Goal: Check status: Check status

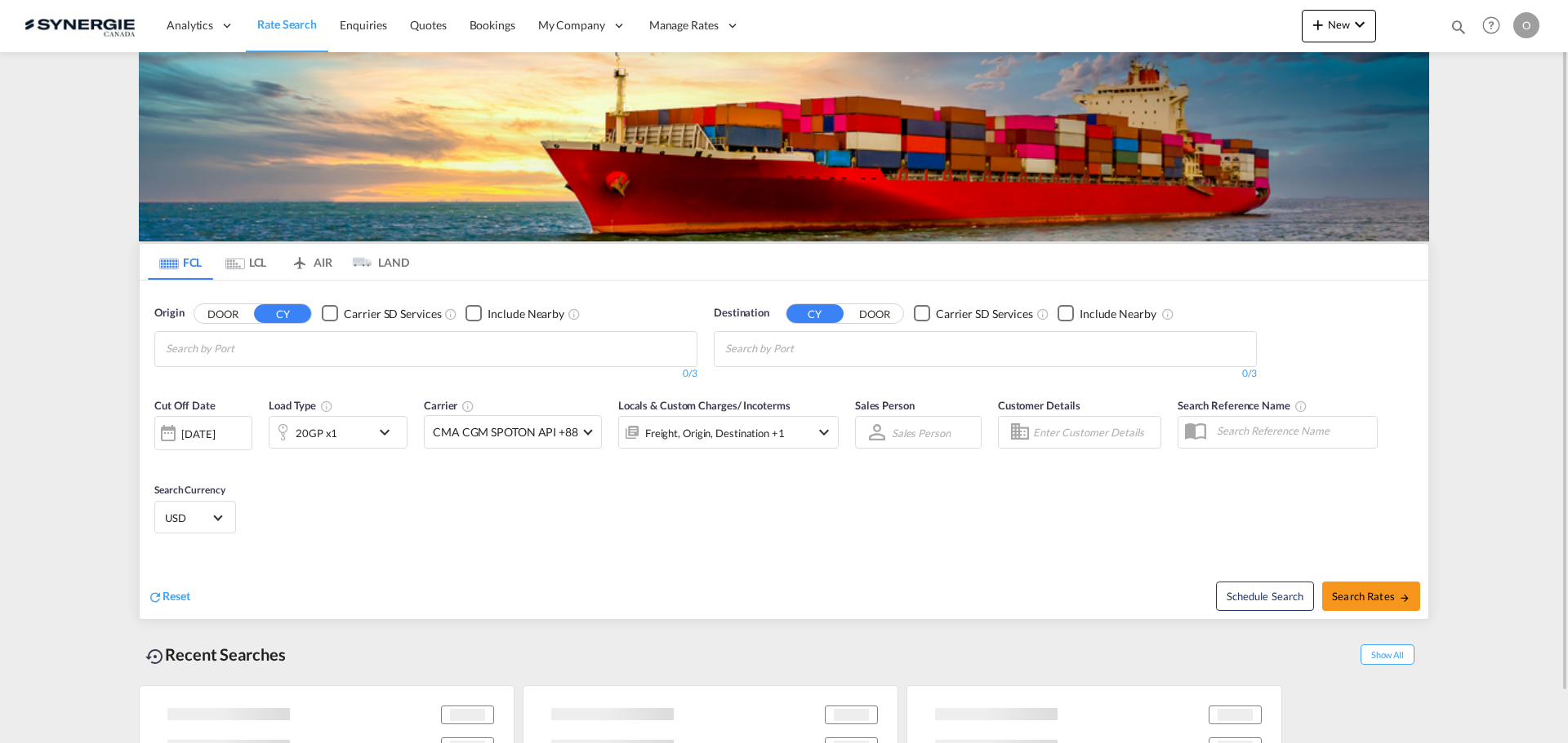
click at [1457, 23] on md-icon "icon-magnify" at bounding box center [1458, 26] width 18 height 18
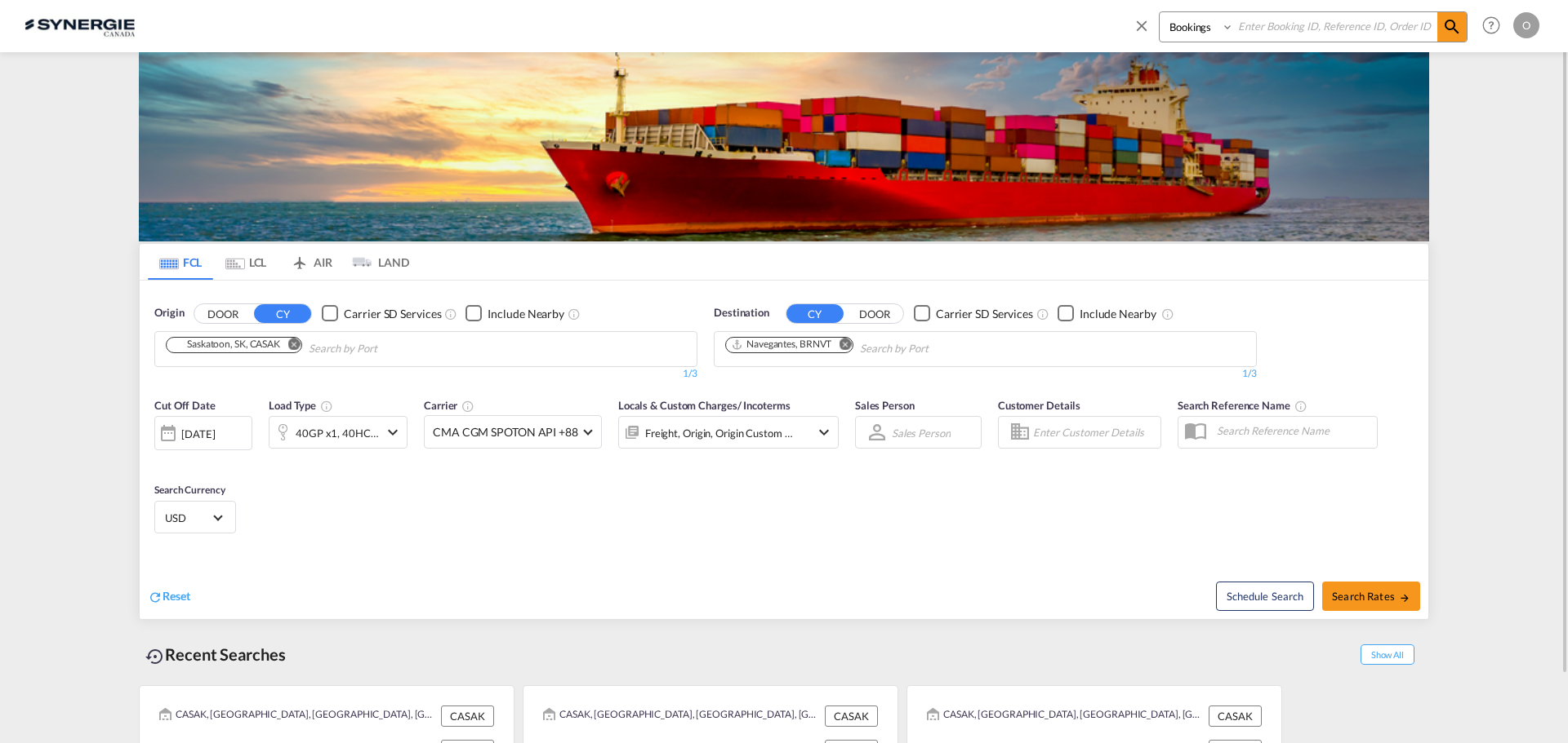
click at [1368, 33] on input at bounding box center [1336, 26] width 204 height 28
paste input "SYC002735"
type input "SYC002735"
click at [1446, 28] on md-icon "icon-magnify" at bounding box center [1451, 27] width 20 height 20
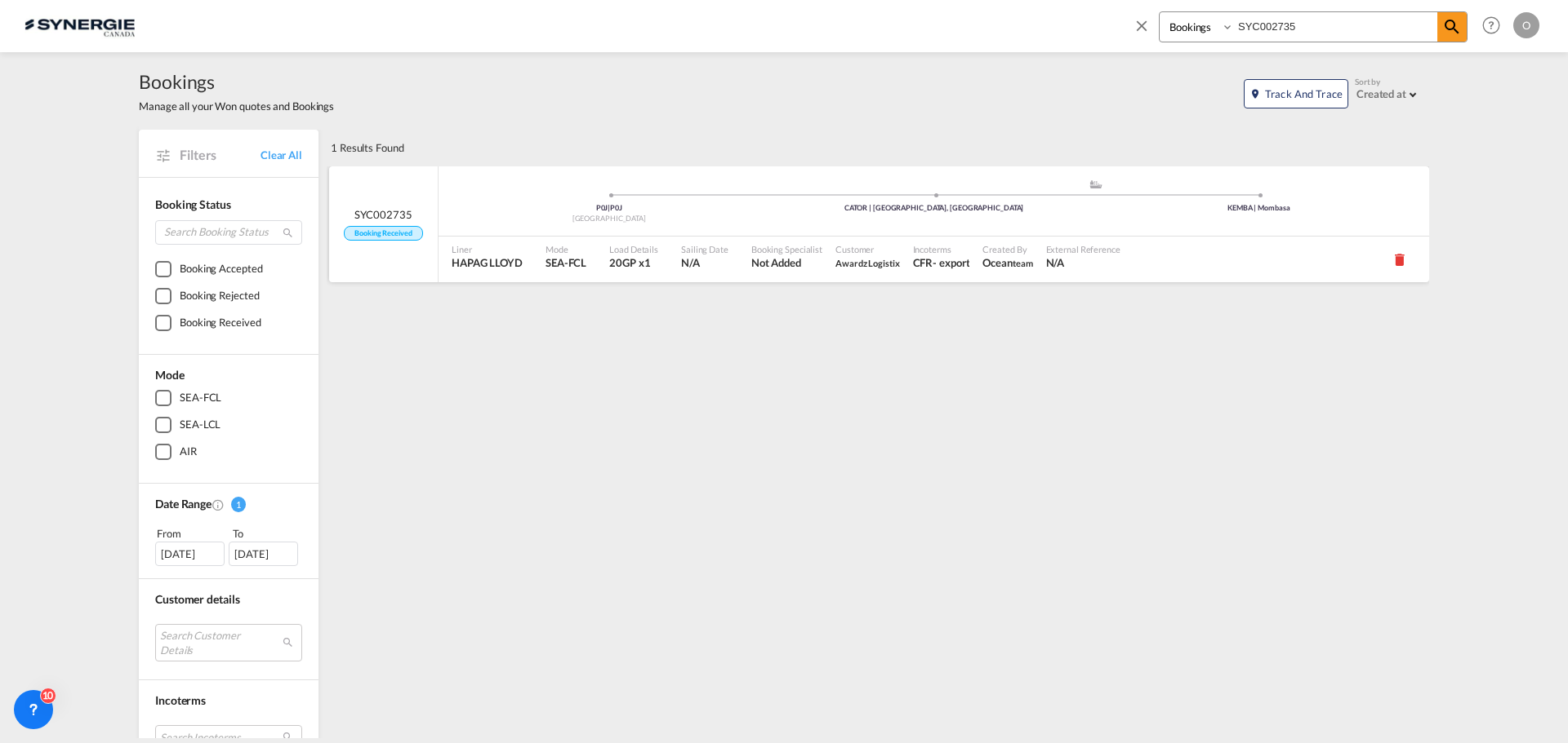
click at [704, 262] on span "N/A" at bounding box center [704, 262] width 47 height 15
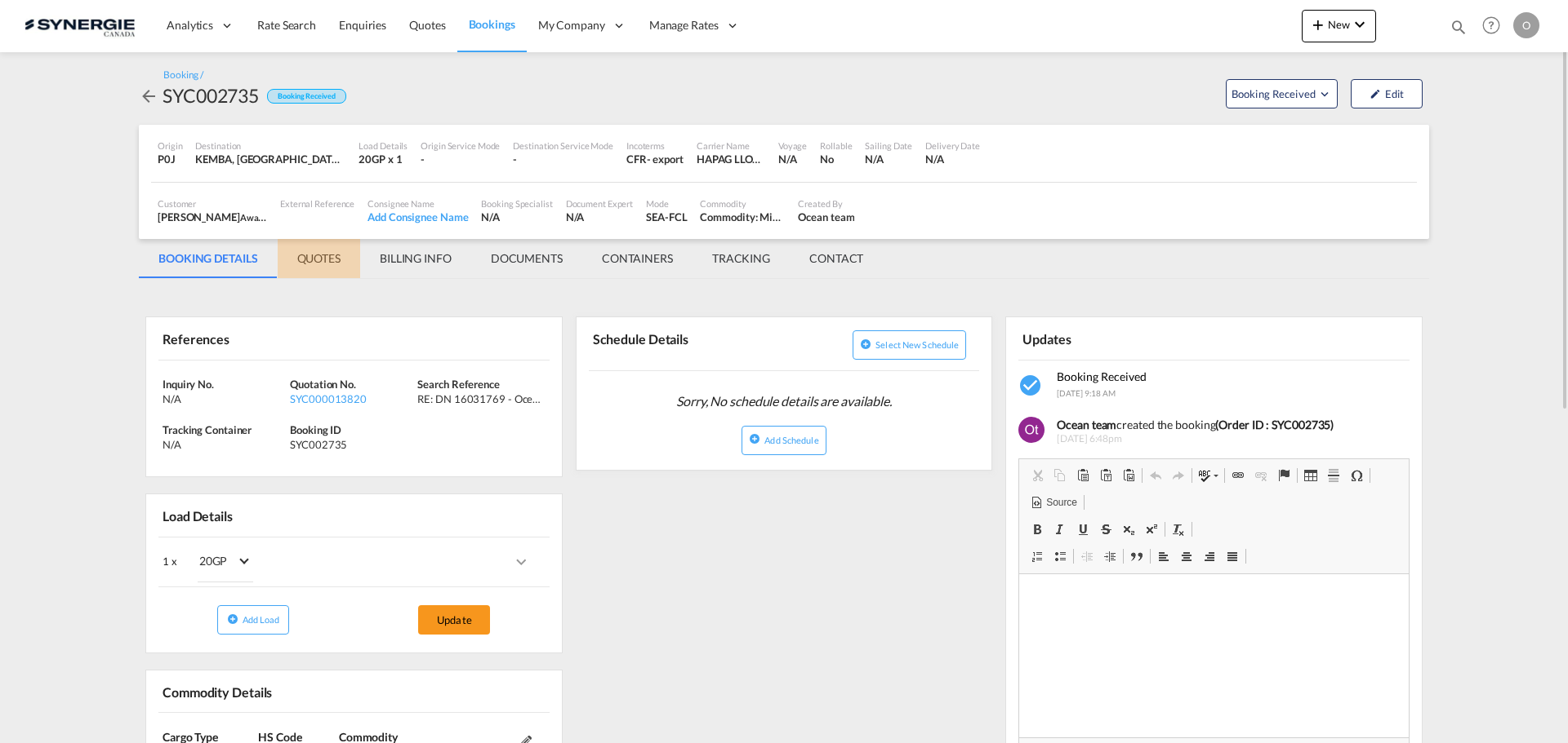
click at [322, 263] on md-tab-item "QUOTES" at bounding box center [318, 258] width 82 height 39
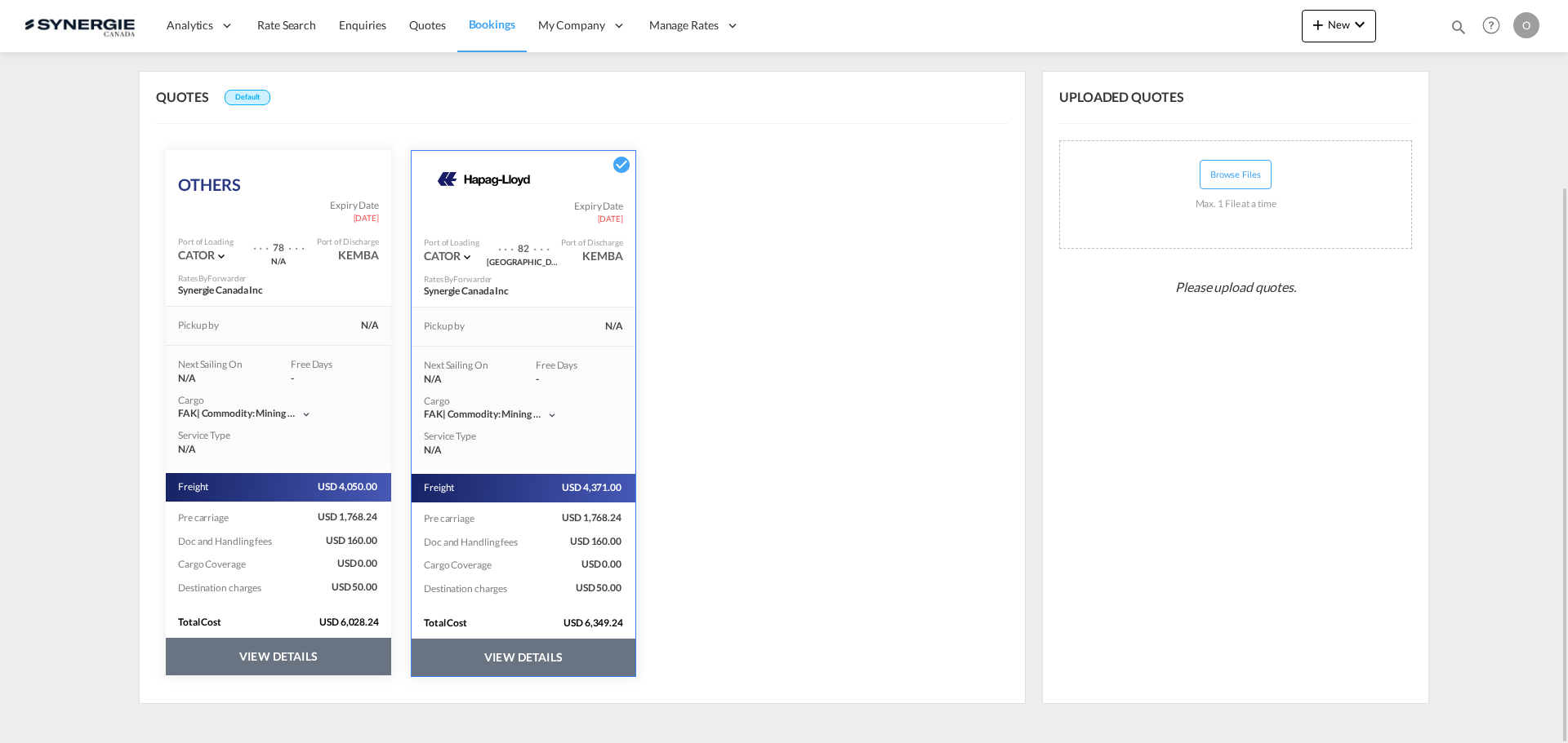
scroll to position [247, 0]
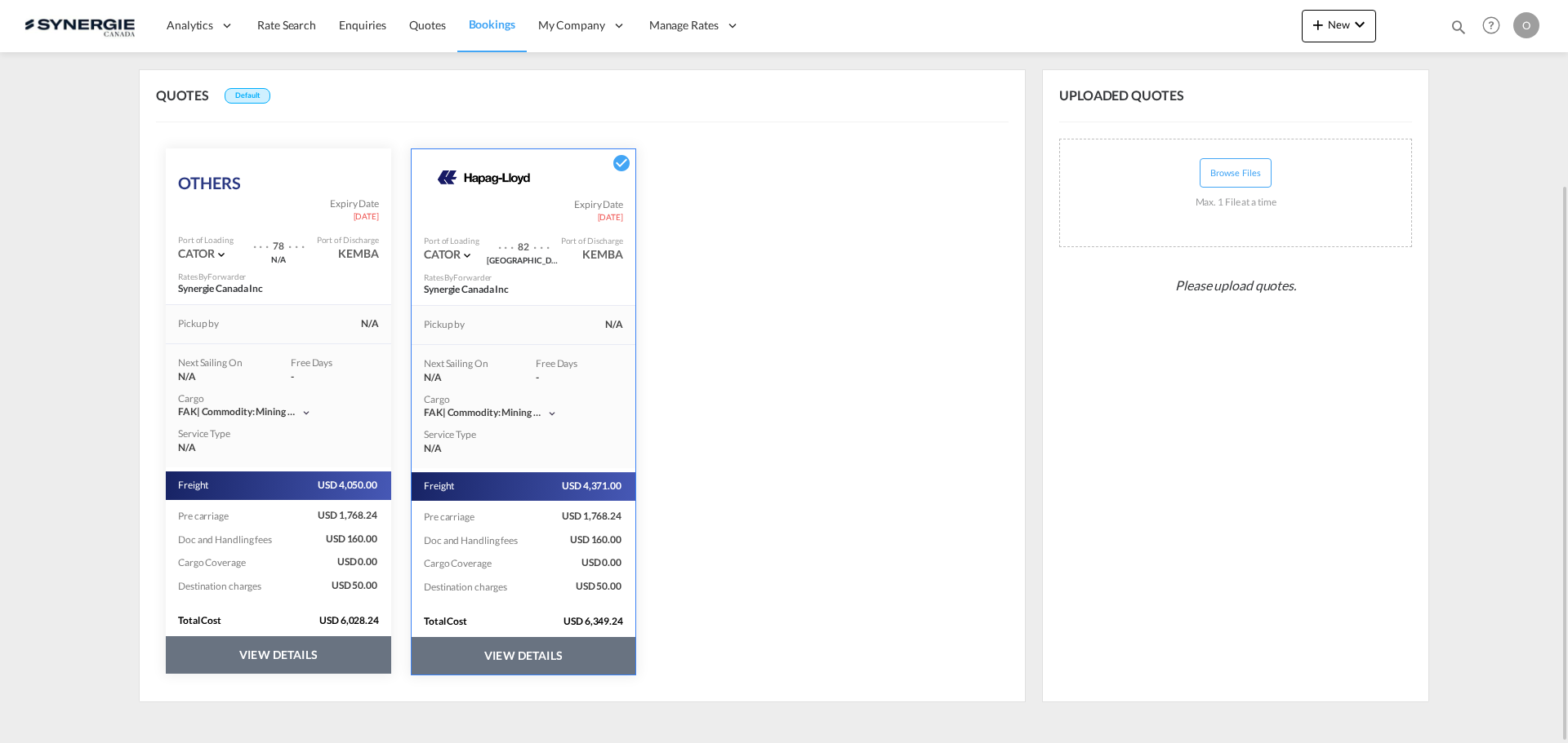
click at [316, 658] on button "VIEW DETAILS" at bounding box center [278, 655] width 225 height 37
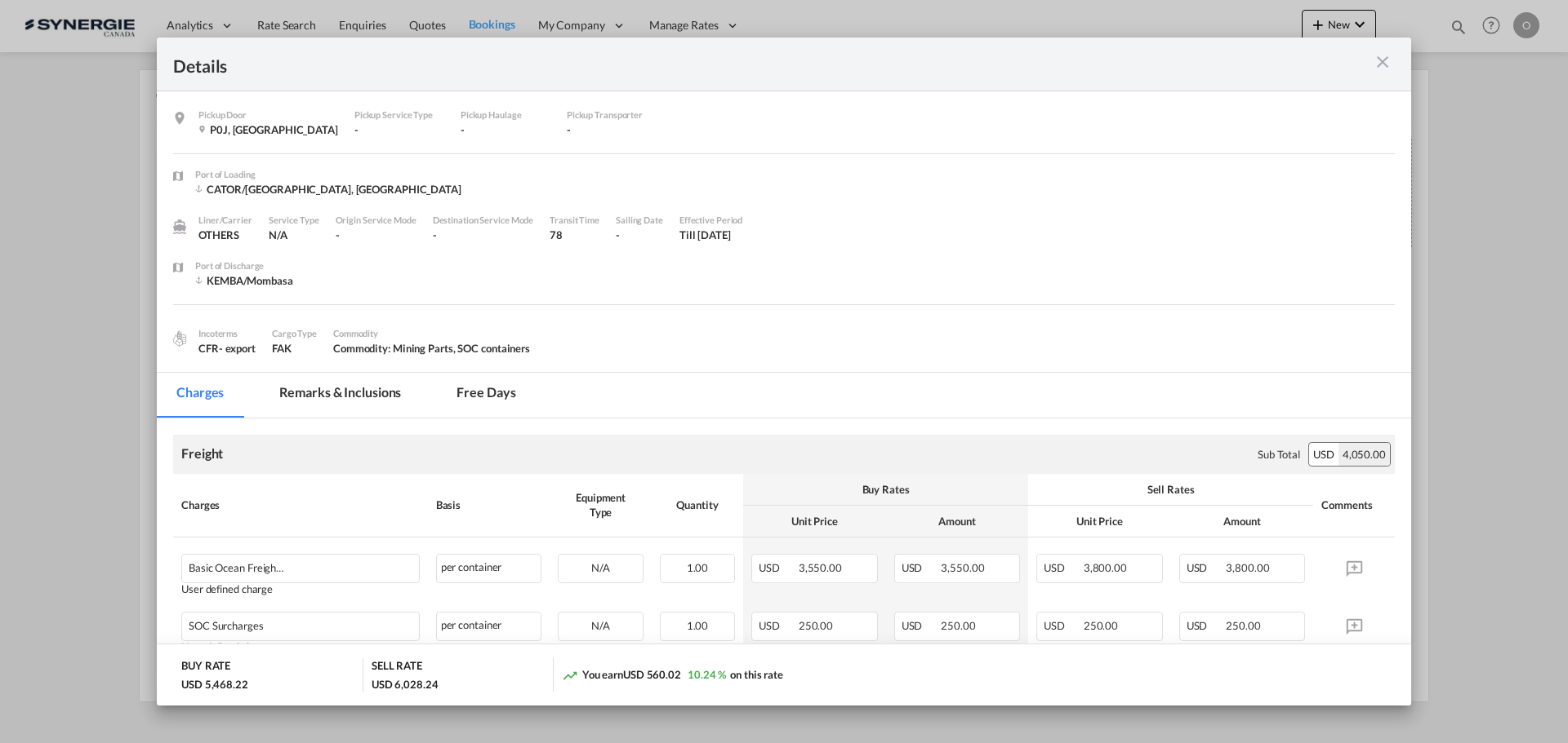
click at [357, 393] on md-tab-item "Remarks & Inclusions" at bounding box center [340, 395] width 161 height 45
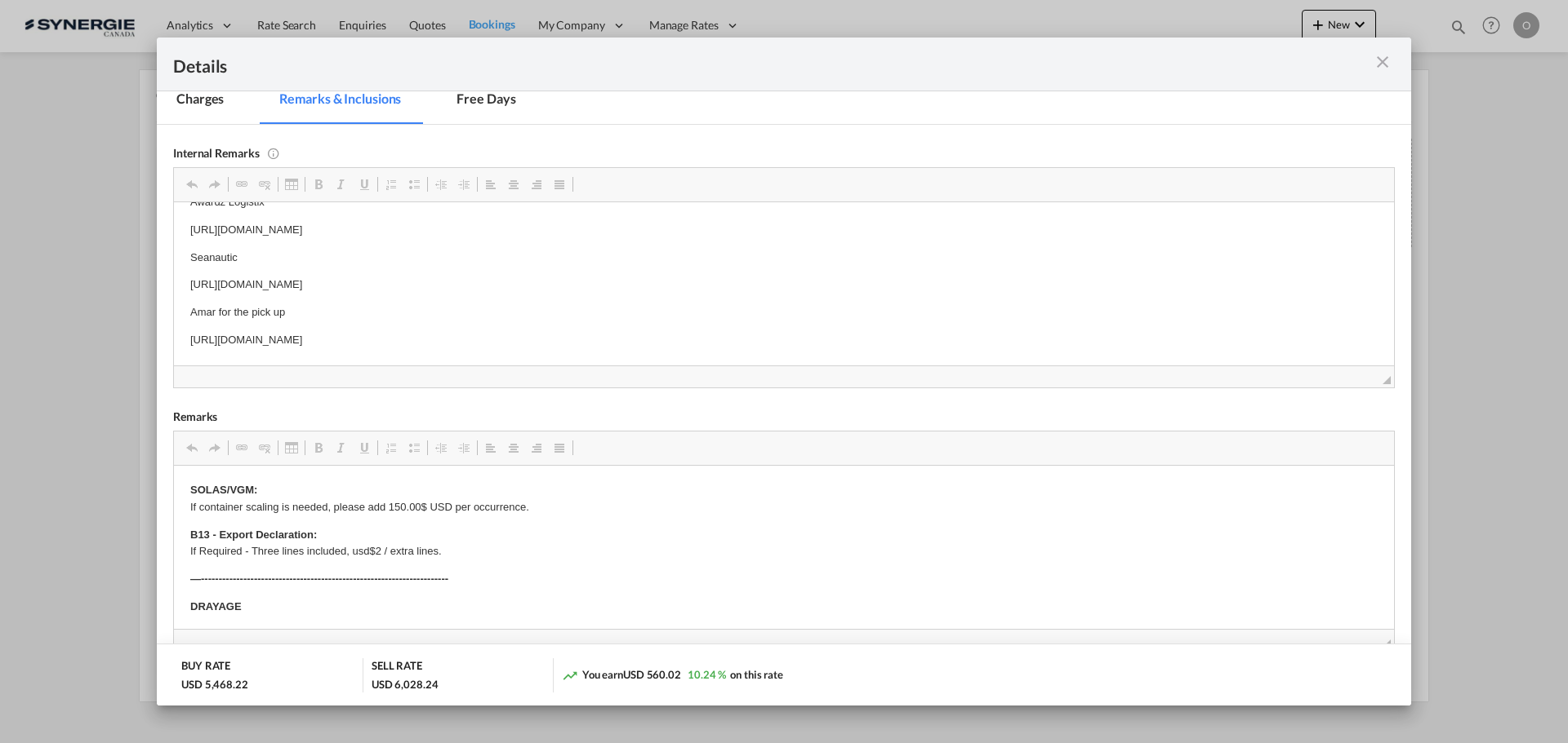
scroll to position [326, 0]
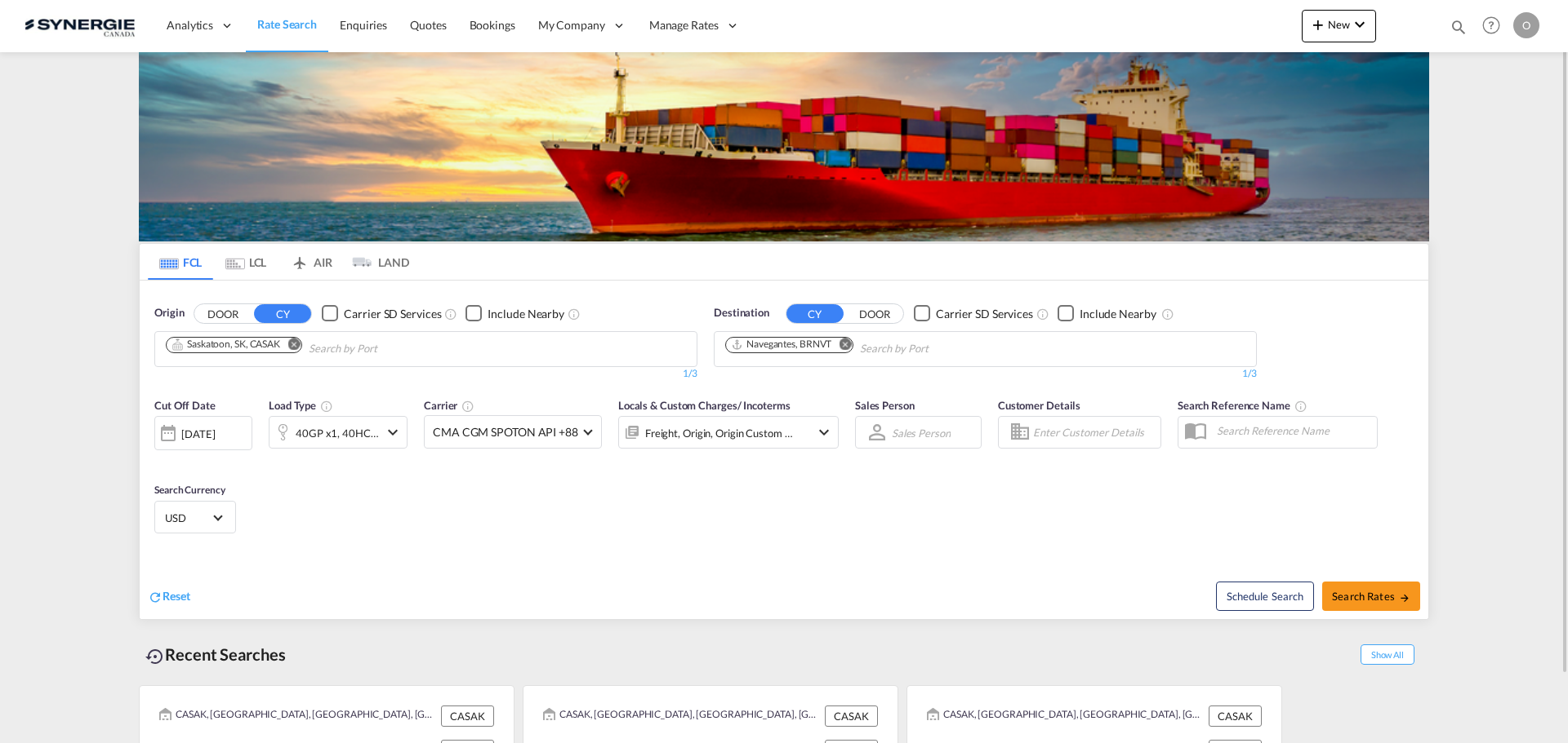
click at [1458, 31] on md-icon "icon-magnify" at bounding box center [1458, 26] width 18 height 18
click at [1371, 26] on input at bounding box center [1336, 26] width 204 height 28
paste input "SYC002742"
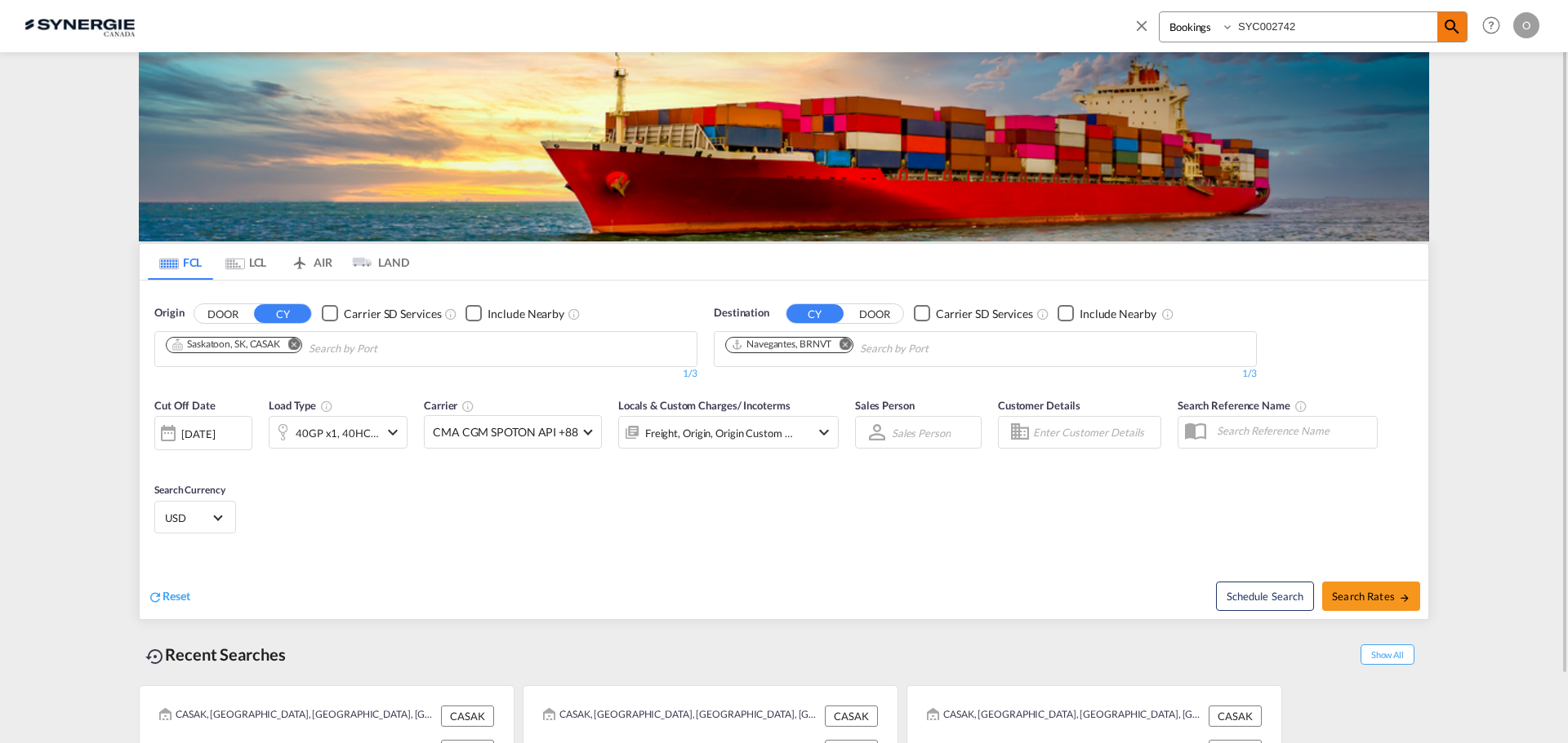
type input "SYC002742"
click at [1452, 36] on md-icon "icon-magnify" at bounding box center [1451, 27] width 20 height 20
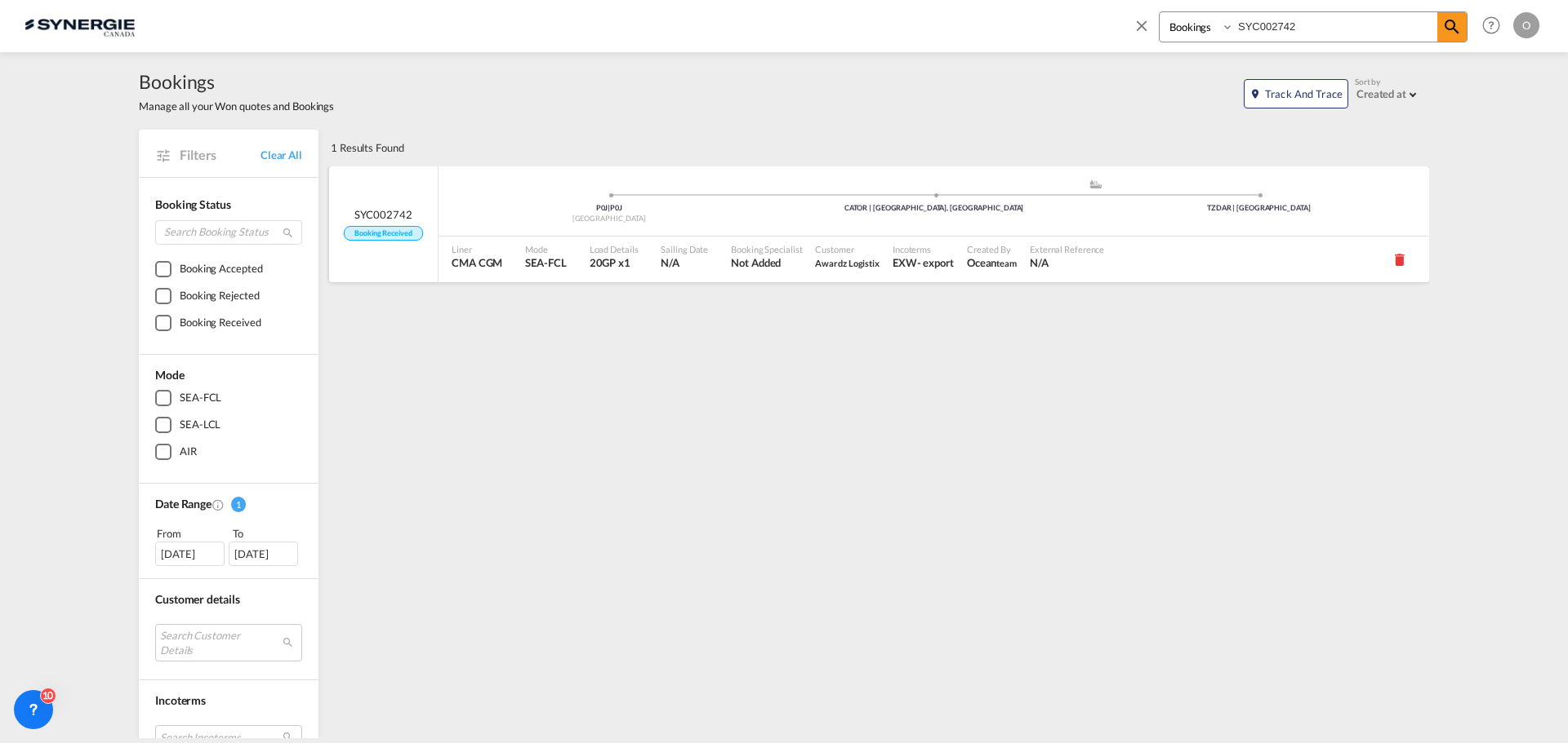
click at [892, 268] on div "EXW" at bounding box center [904, 262] width 24 height 15
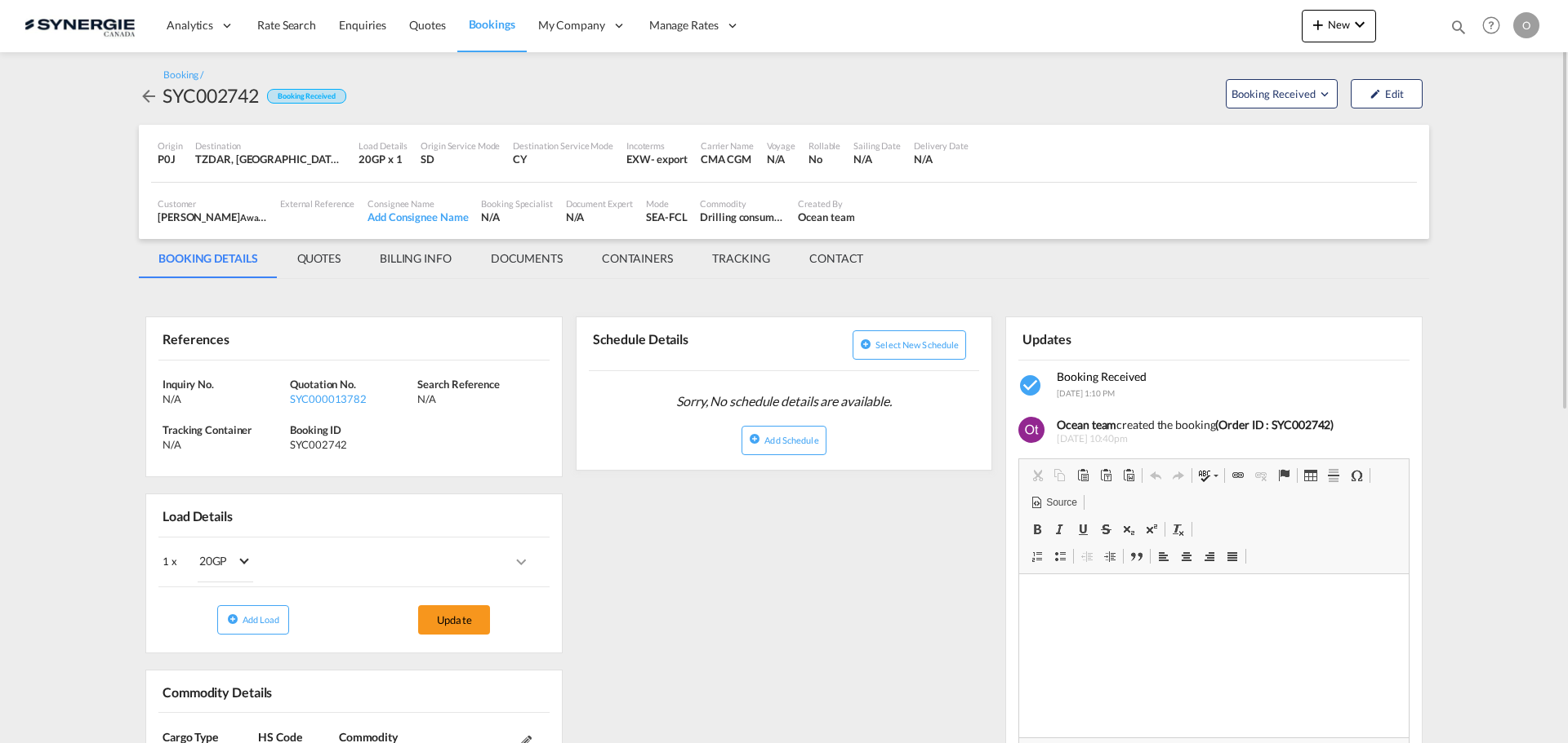
click at [331, 258] on md-tab-item "QUOTES" at bounding box center [318, 258] width 82 height 39
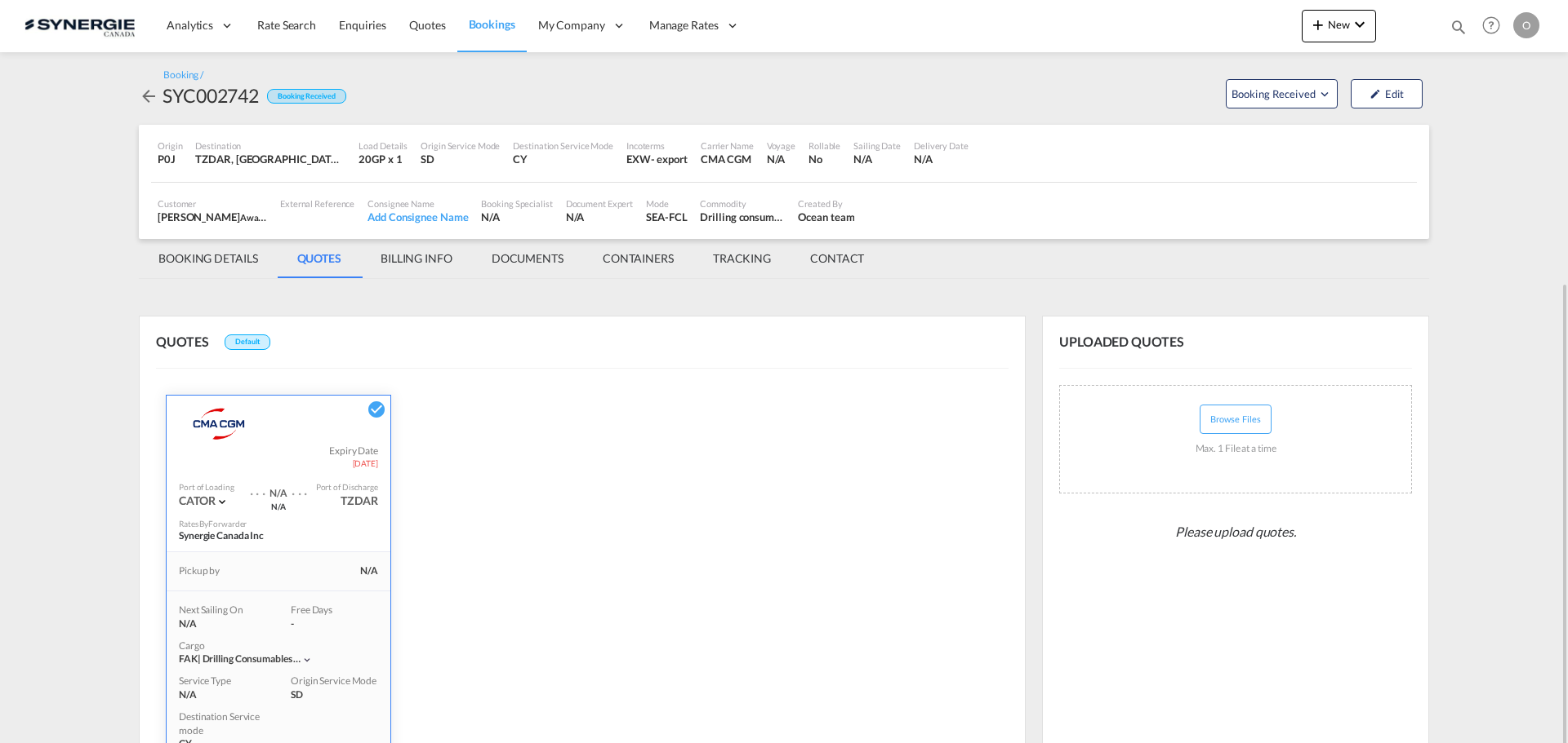
scroll to position [272, 0]
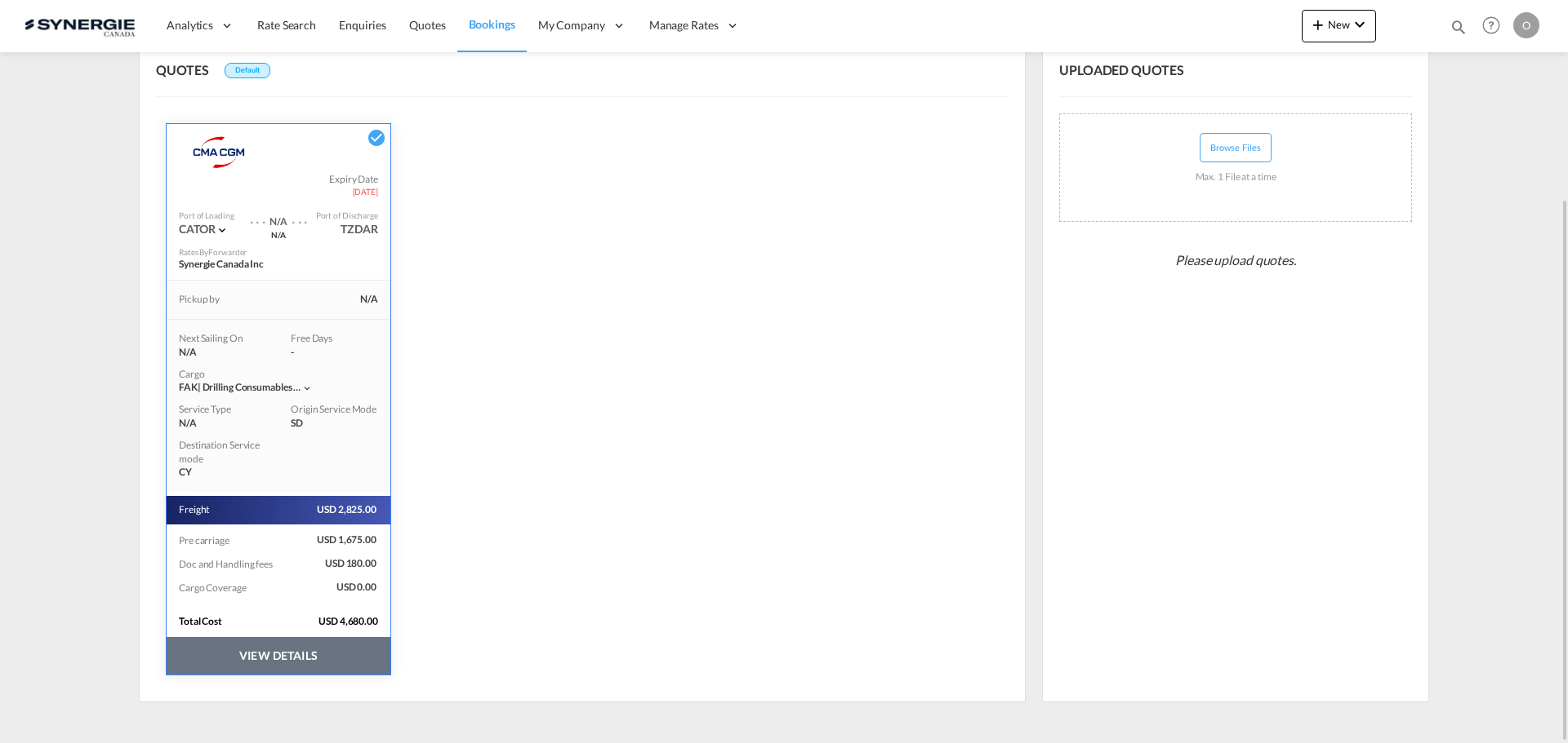
click at [310, 652] on button "VIEW DETAILS" at bounding box center [278, 656] width 223 height 37
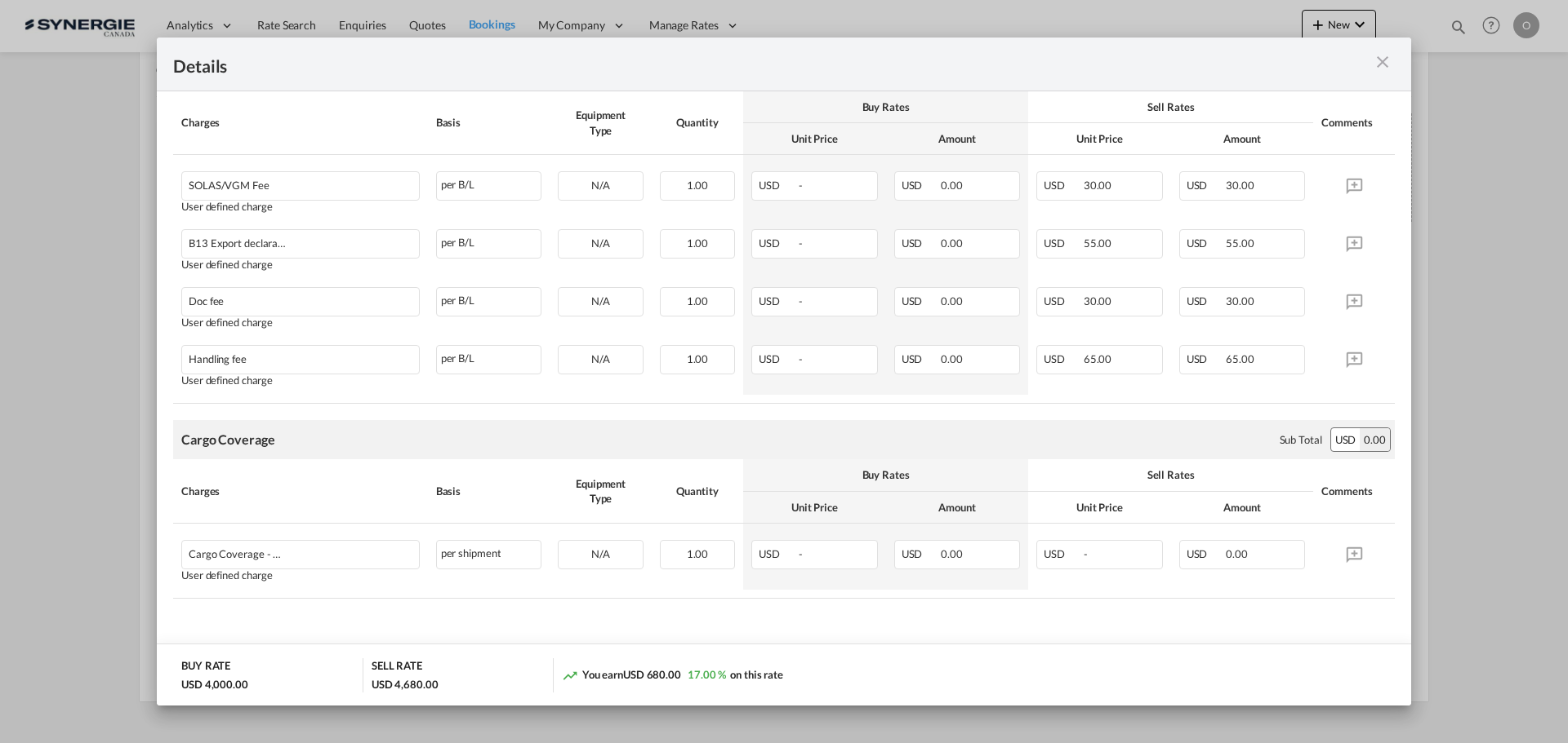
scroll to position [822, 0]
